Goal: Transaction & Acquisition: Purchase product/service

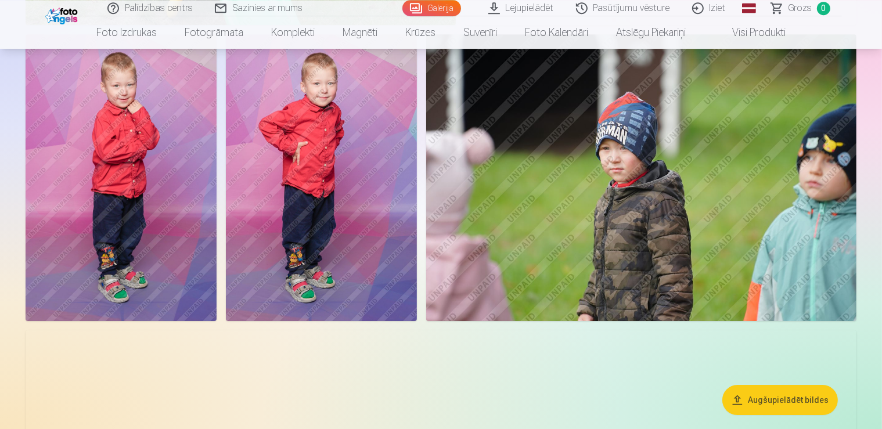
scroll to position [3619, 0]
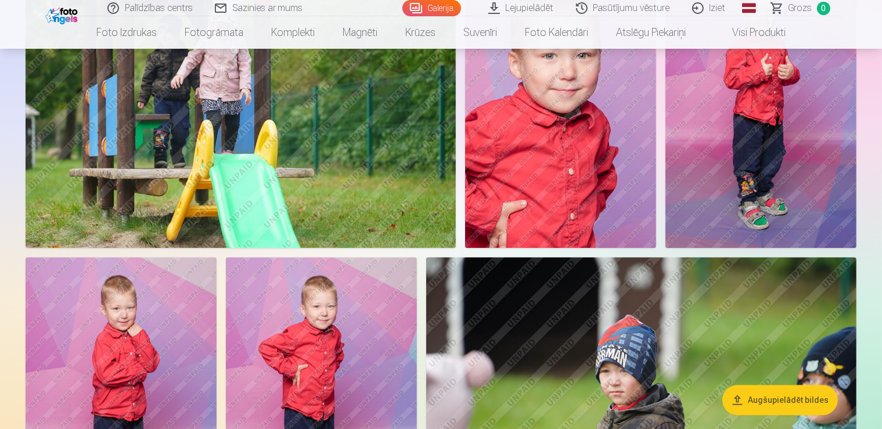
click at [656, 157] on img at bounding box center [560, 104] width 191 height 287
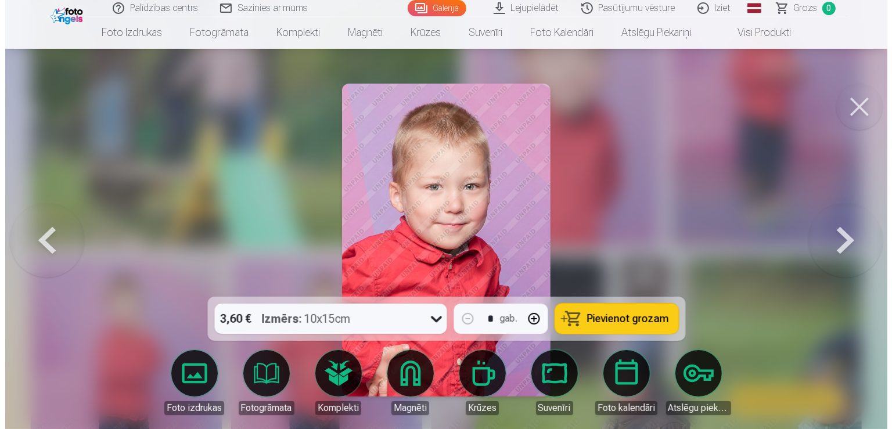
scroll to position [3411, 0]
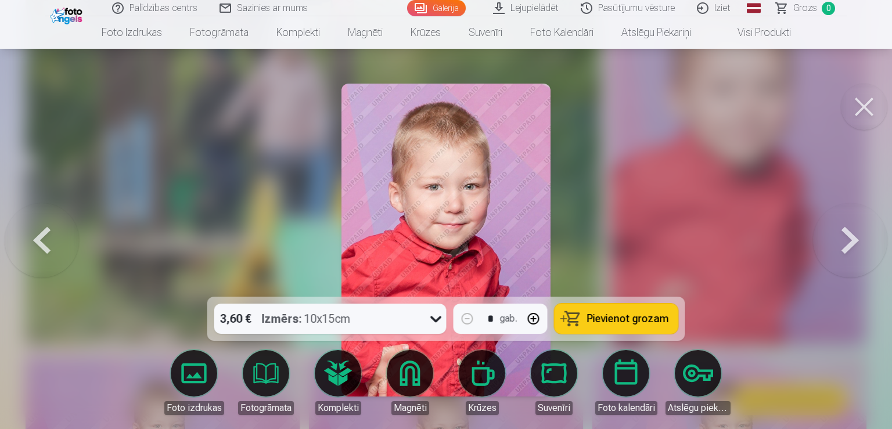
click at [613, 314] on span "Pievienot grozam" at bounding box center [628, 319] width 82 height 10
click at [863, 105] on button at bounding box center [864, 107] width 46 height 46
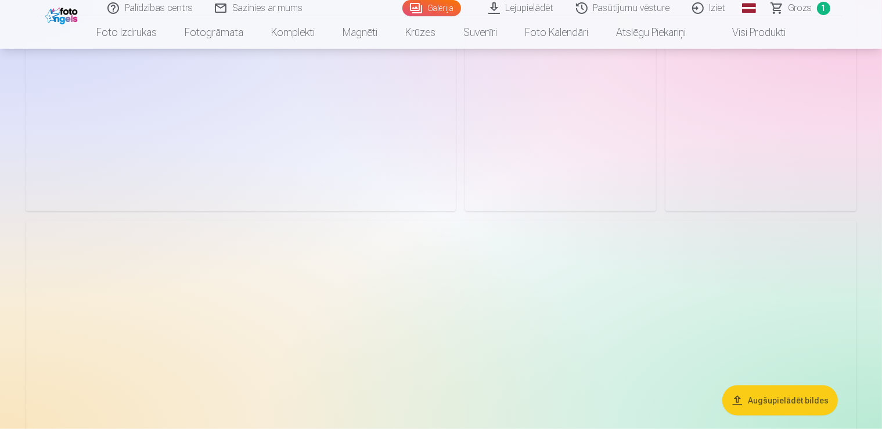
scroll to position [14600, 0]
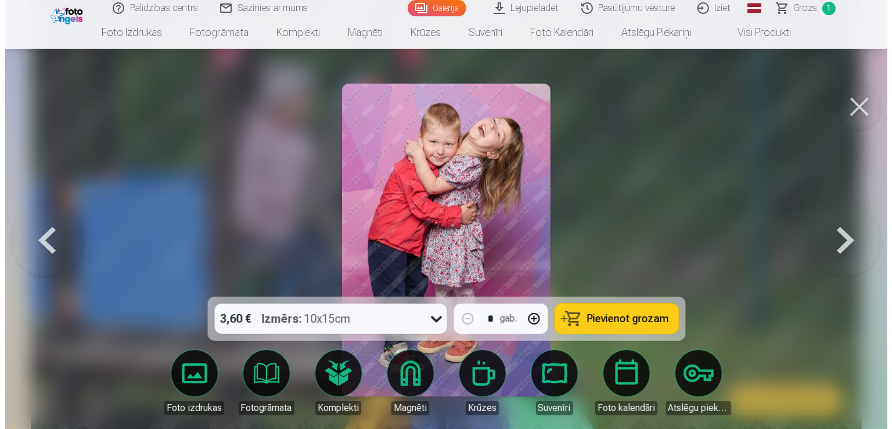
scroll to position [12409, 0]
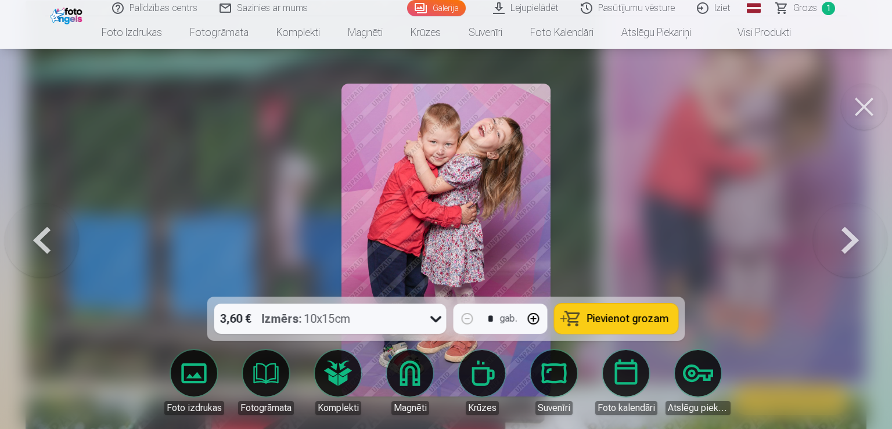
click at [608, 318] on span "Pievienot grozam" at bounding box center [628, 319] width 82 height 10
click at [870, 105] on button at bounding box center [864, 107] width 46 height 46
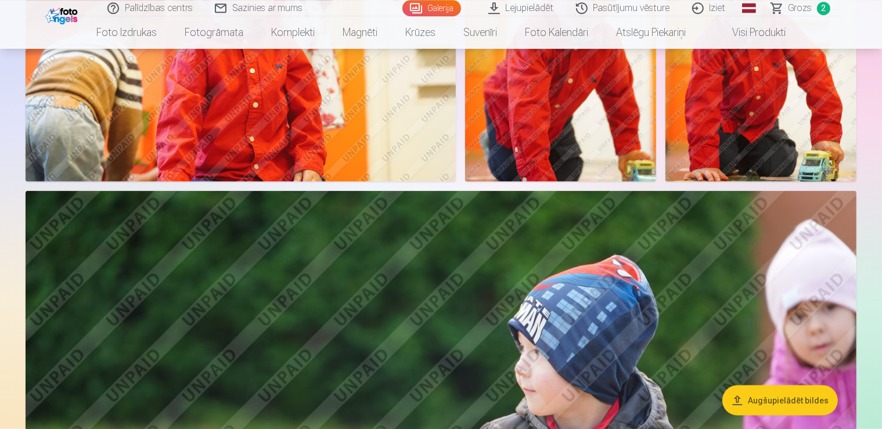
scroll to position [14661, 0]
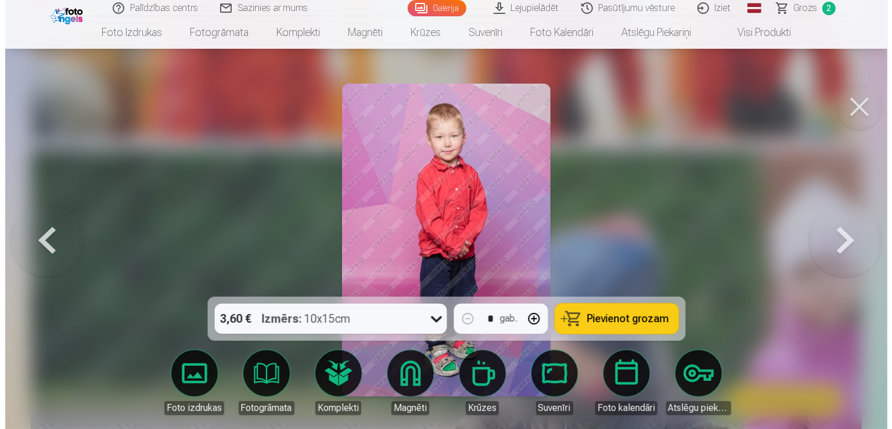
scroll to position [14825, 0]
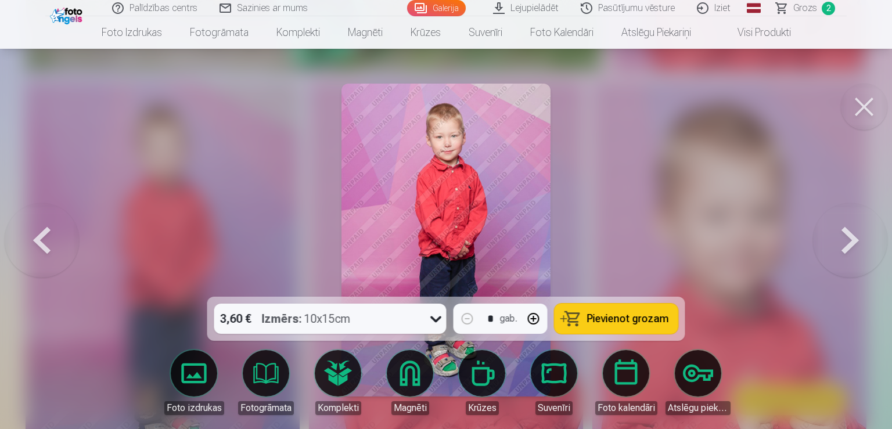
click at [629, 321] on span "Pievienot grozam" at bounding box center [628, 319] width 82 height 10
click at [861, 103] on button at bounding box center [864, 107] width 46 height 46
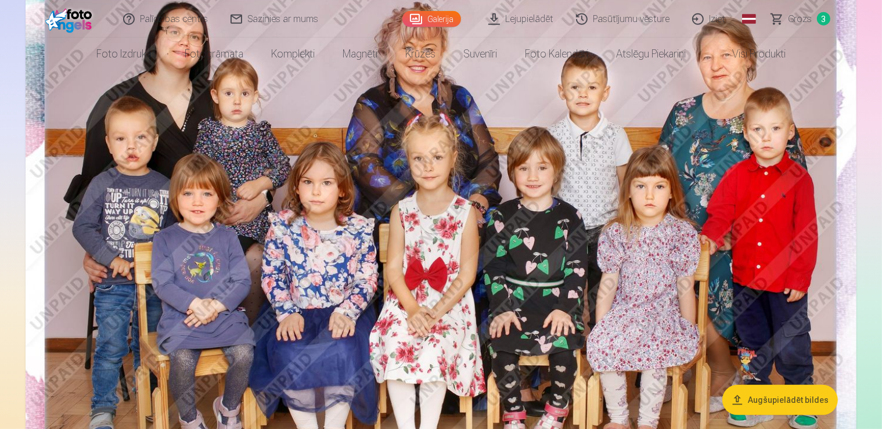
scroll to position [184, 0]
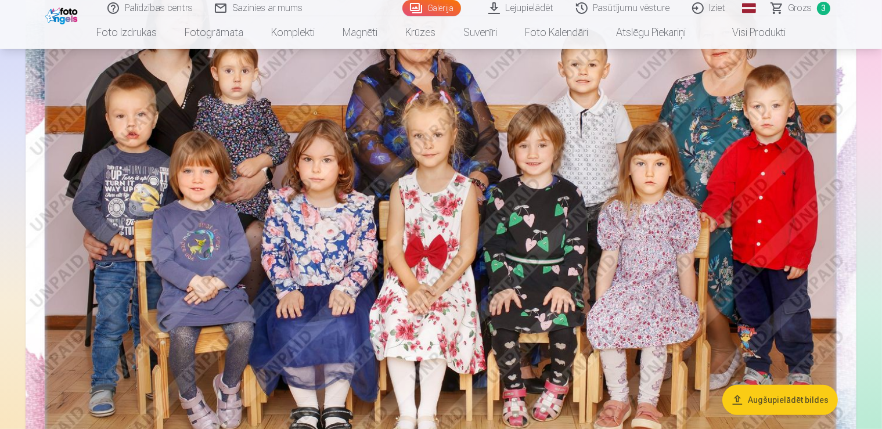
click at [559, 220] on img at bounding box center [441, 221] width 831 height 555
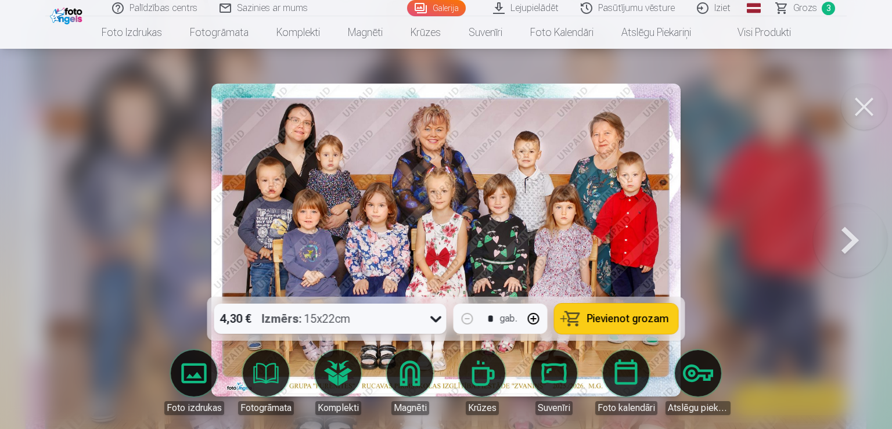
click at [598, 322] on span "Pievienot grozam" at bounding box center [628, 319] width 82 height 10
click at [856, 103] on button at bounding box center [864, 107] width 46 height 46
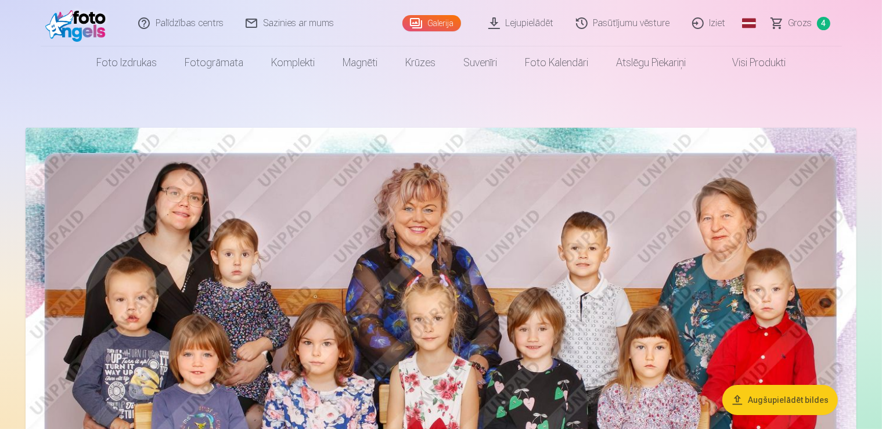
click at [818, 17] on link "Grozs 4" at bounding box center [801, 23] width 81 height 46
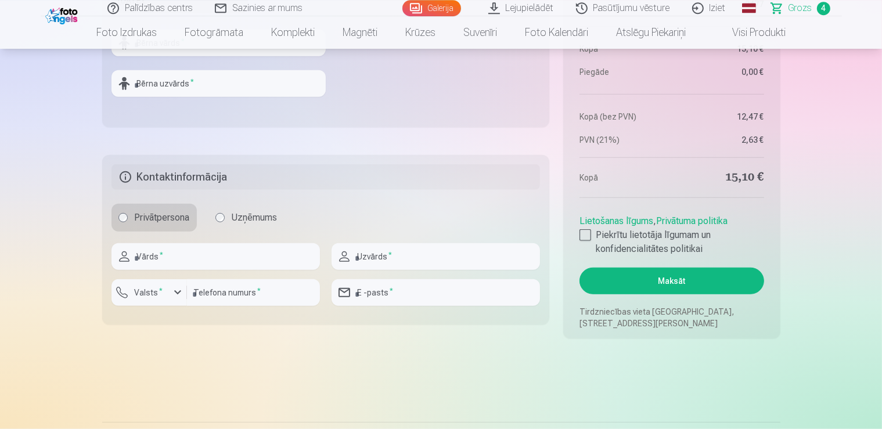
scroll to position [920, 0]
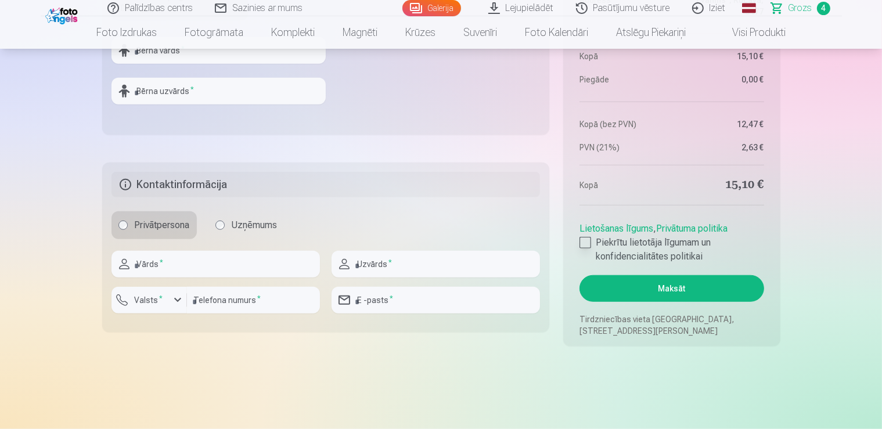
click at [583, 247] on div at bounding box center [586, 243] width 12 height 12
click at [653, 283] on button "Maksāt" at bounding box center [672, 288] width 184 height 27
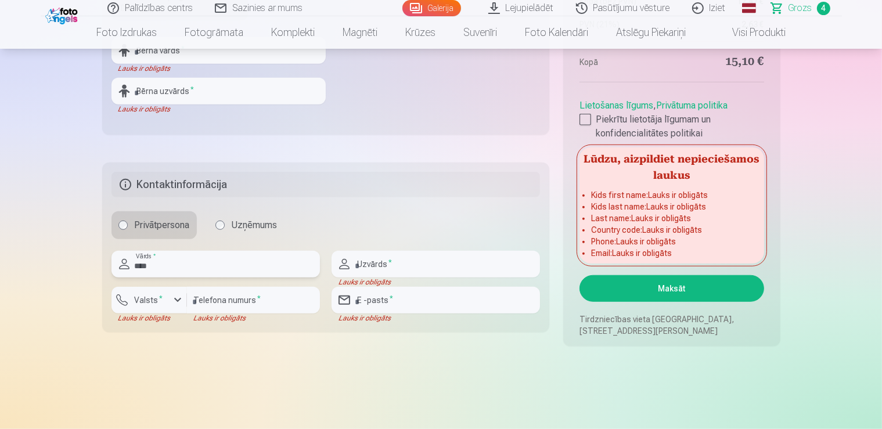
type input "****"
click at [422, 267] on input "text" at bounding box center [436, 264] width 209 height 27
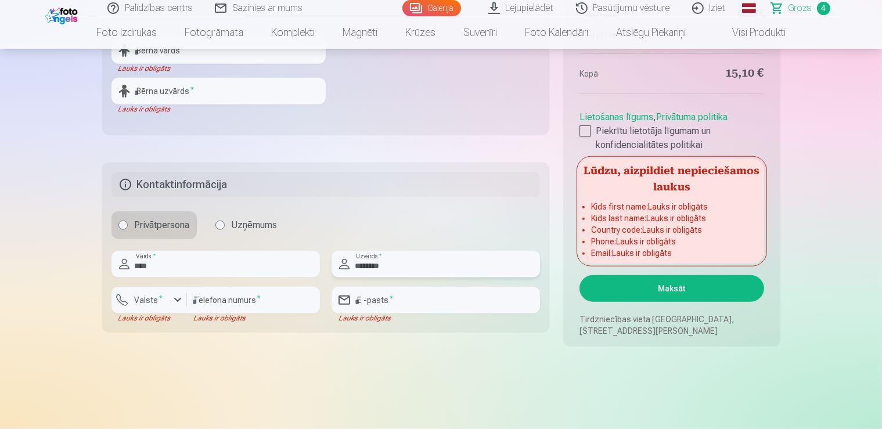
type input "********"
click at [180, 299] on div "button" at bounding box center [178, 300] width 14 height 14
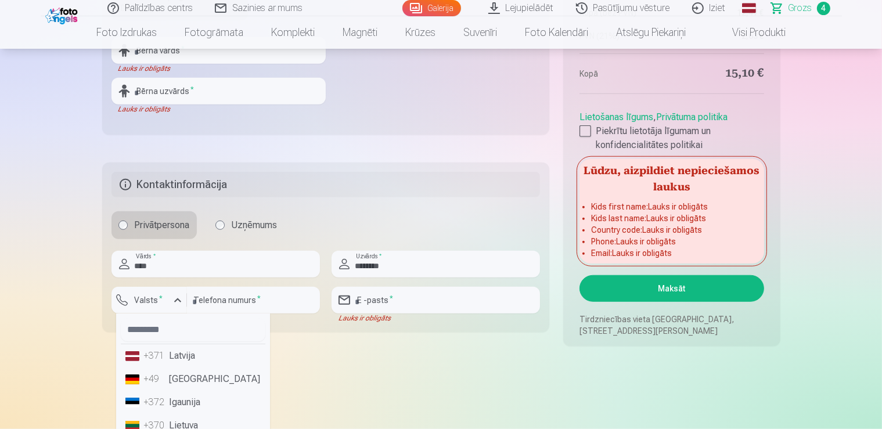
click at [174, 354] on li "+371 Latvija" at bounding box center [193, 355] width 145 height 23
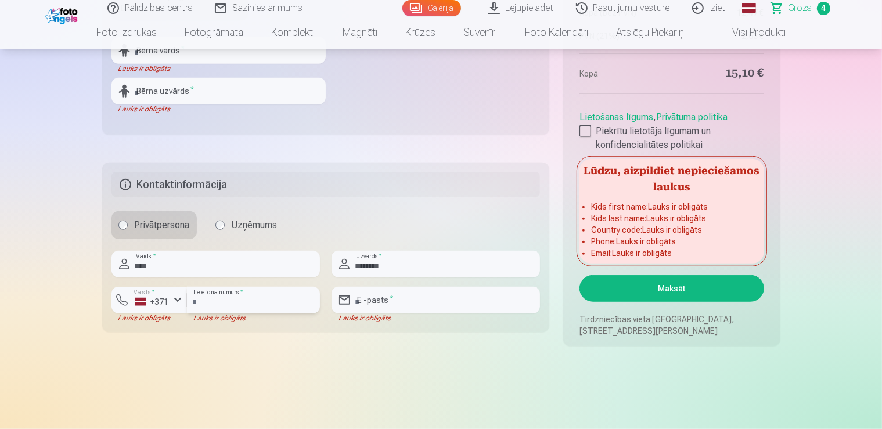
click at [224, 296] on input "number" at bounding box center [253, 300] width 133 height 27
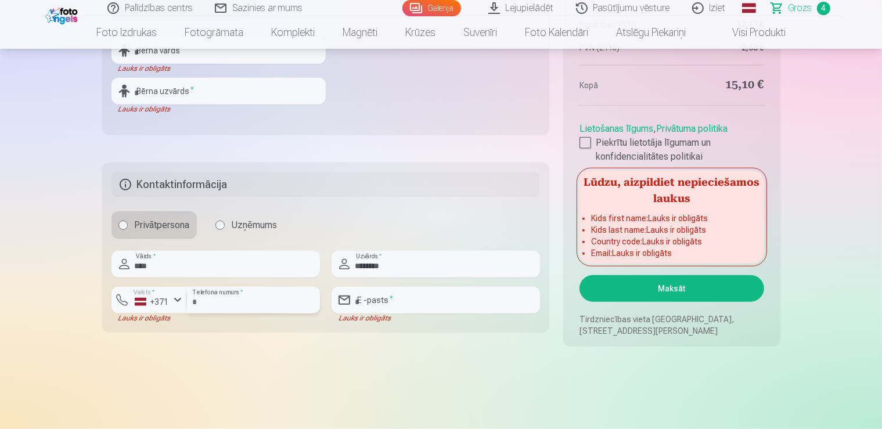
type input "********"
click at [378, 302] on input "email" at bounding box center [436, 300] width 209 height 27
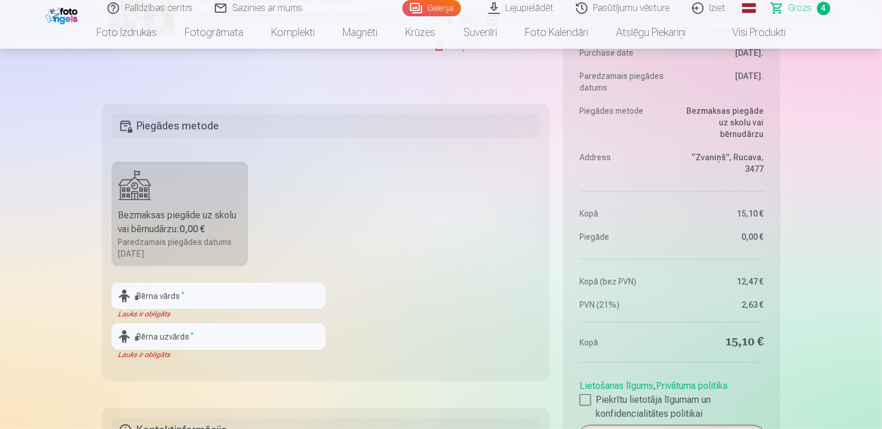
scroll to position [797, 0]
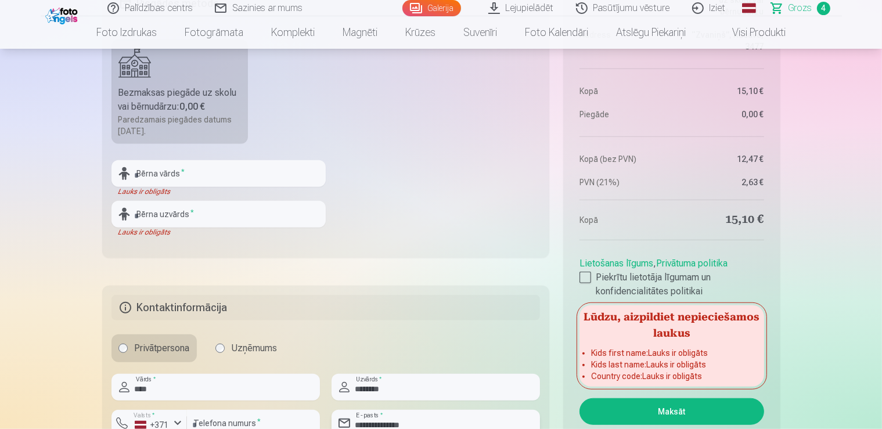
type input "**********"
click at [158, 173] on input "text" at bounding box center [219, 173] width 214 height 27
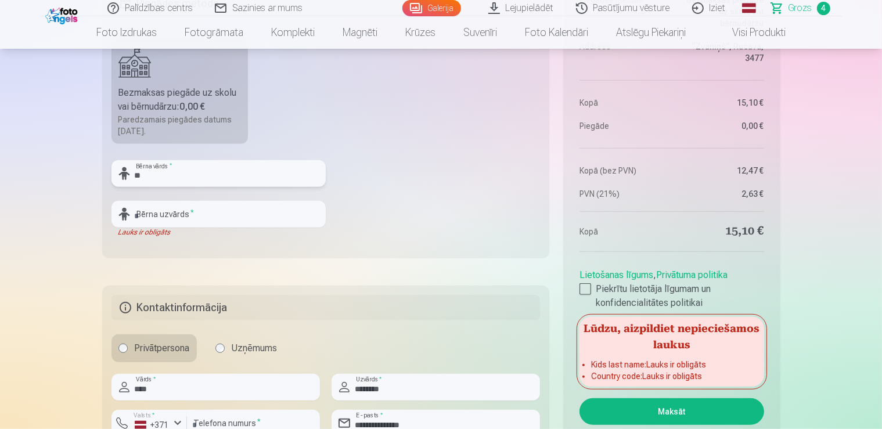
type input "*"
type input "******"
click at [171, 219] on input "text" at bounding box center [219, 214] width 214 height 27
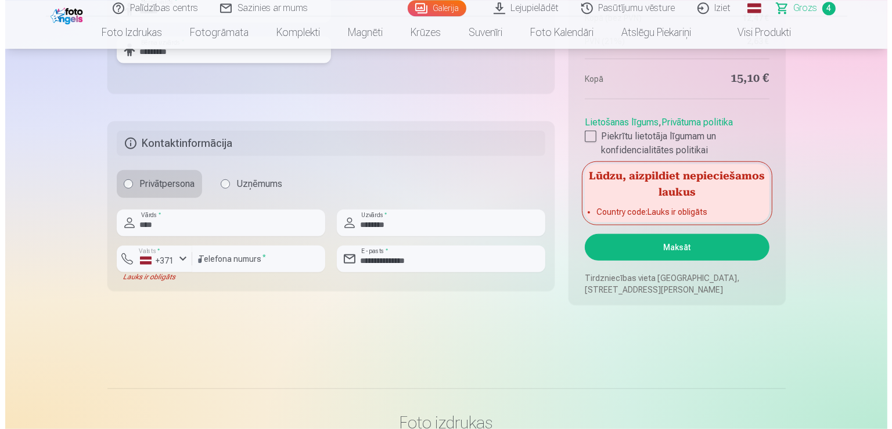
scroll to position [981, 0]
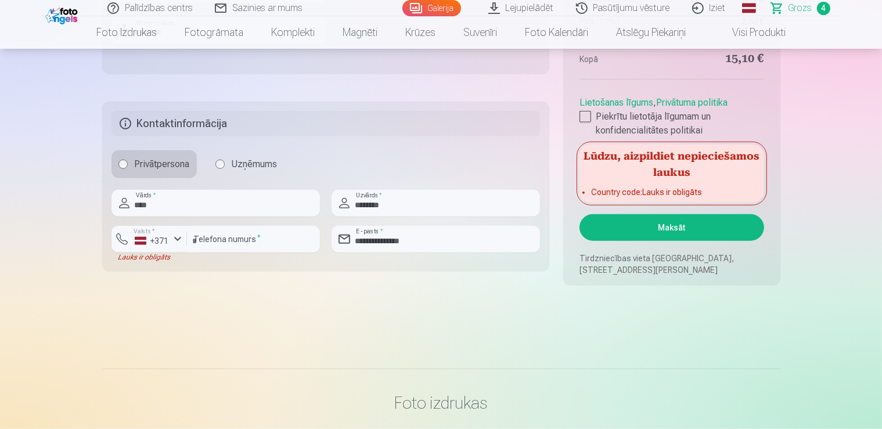
type input "*********"
click at [633, 226] on button "Maksāt" at bounding box center [672, 227] width 184 height 27
